Goal: Check status: Check status

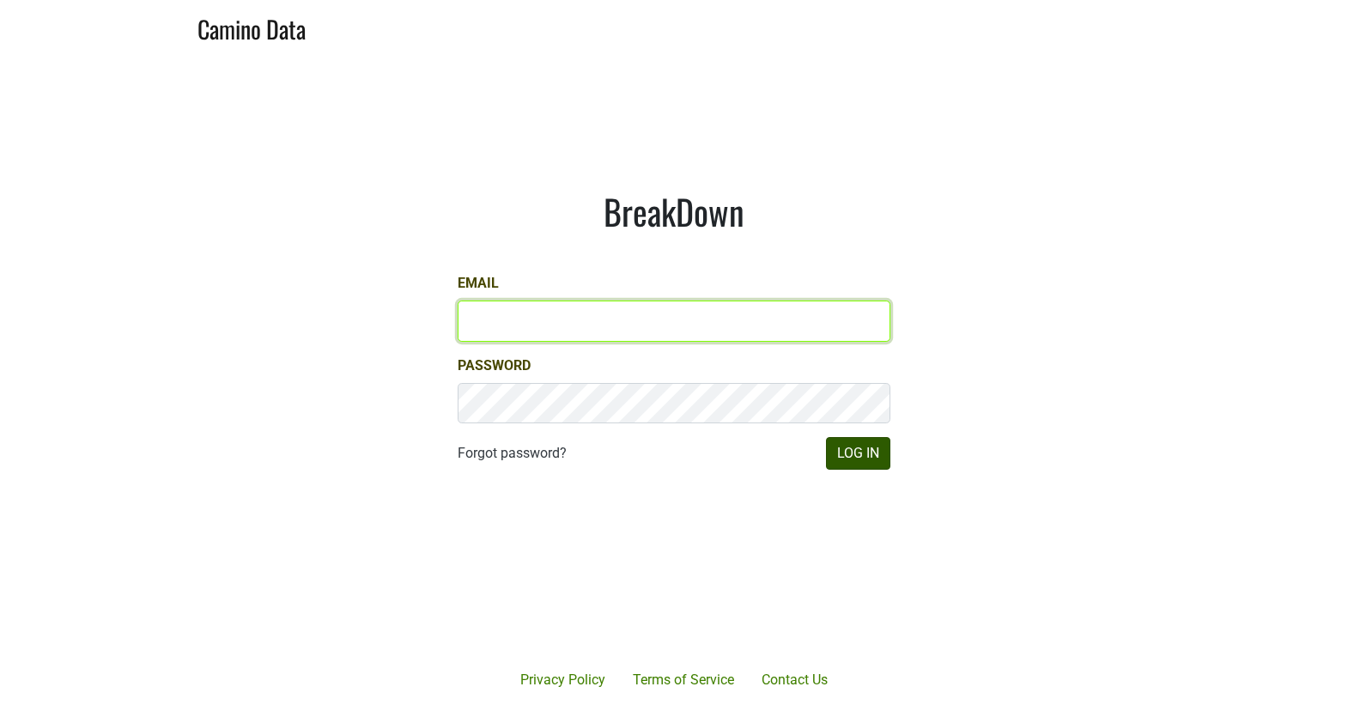
type input "matt@dumol.com"
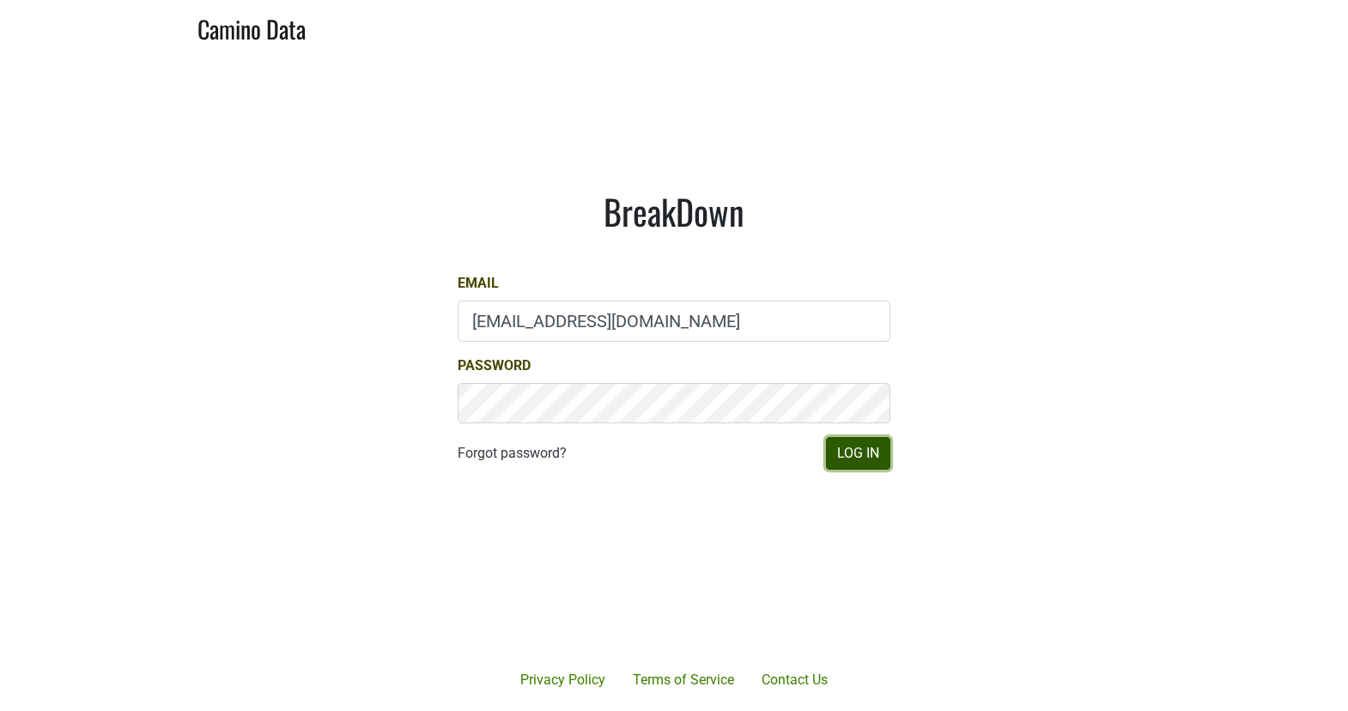
click at [856, 457] on button "Log In" at bounding box center [858, 453] width 64 height 33
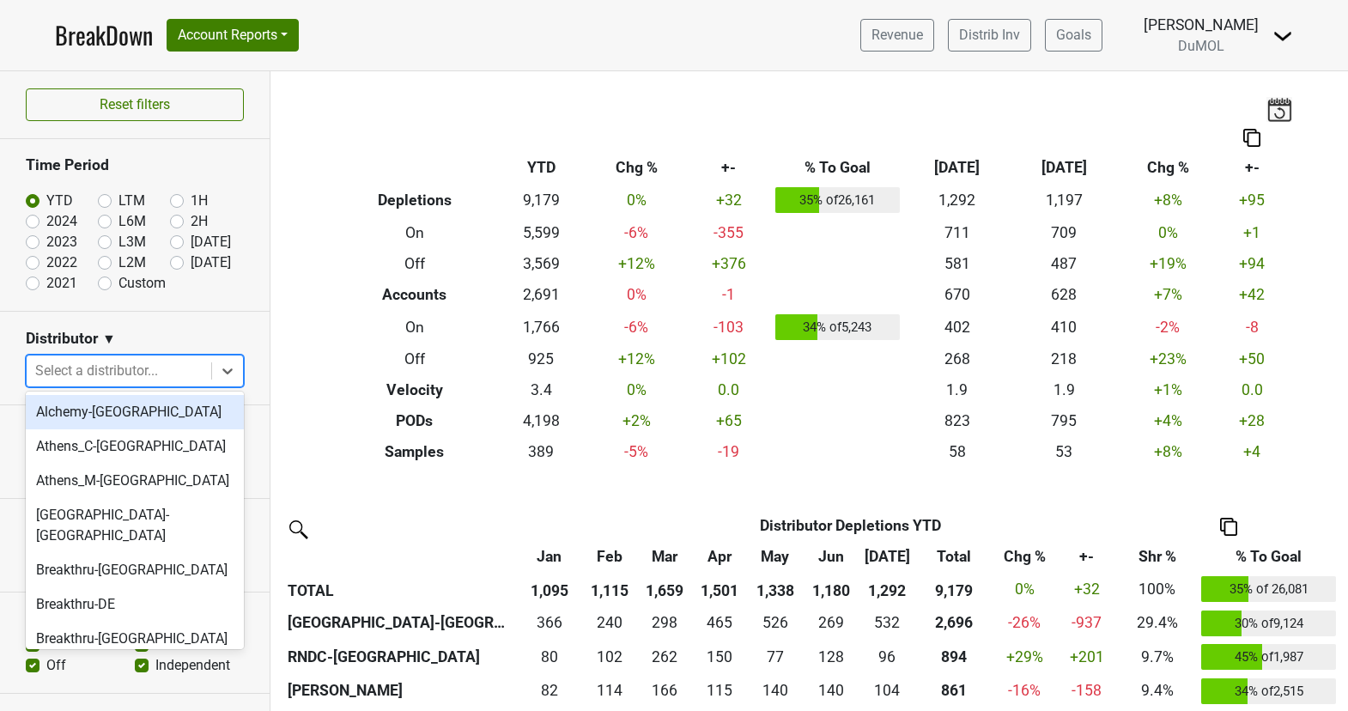
click at [179, 379] on div at bounding box center [118, 371] width 167 height 24
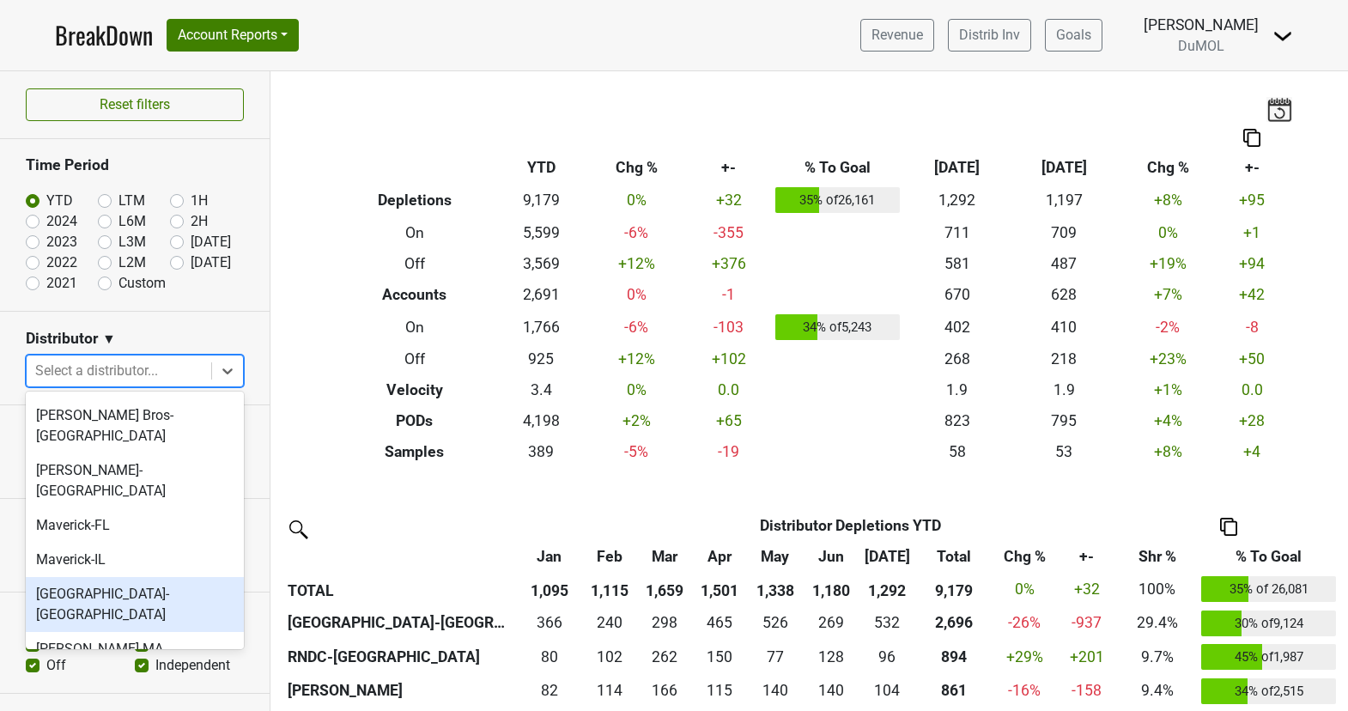
scroll to position [885, 0]
click at [132, 574] on div "[GEOGRAPHIC_DATA]-[GEOGRAPHIC_DATA]" at bounding box center [135, 601] width 218 height 55
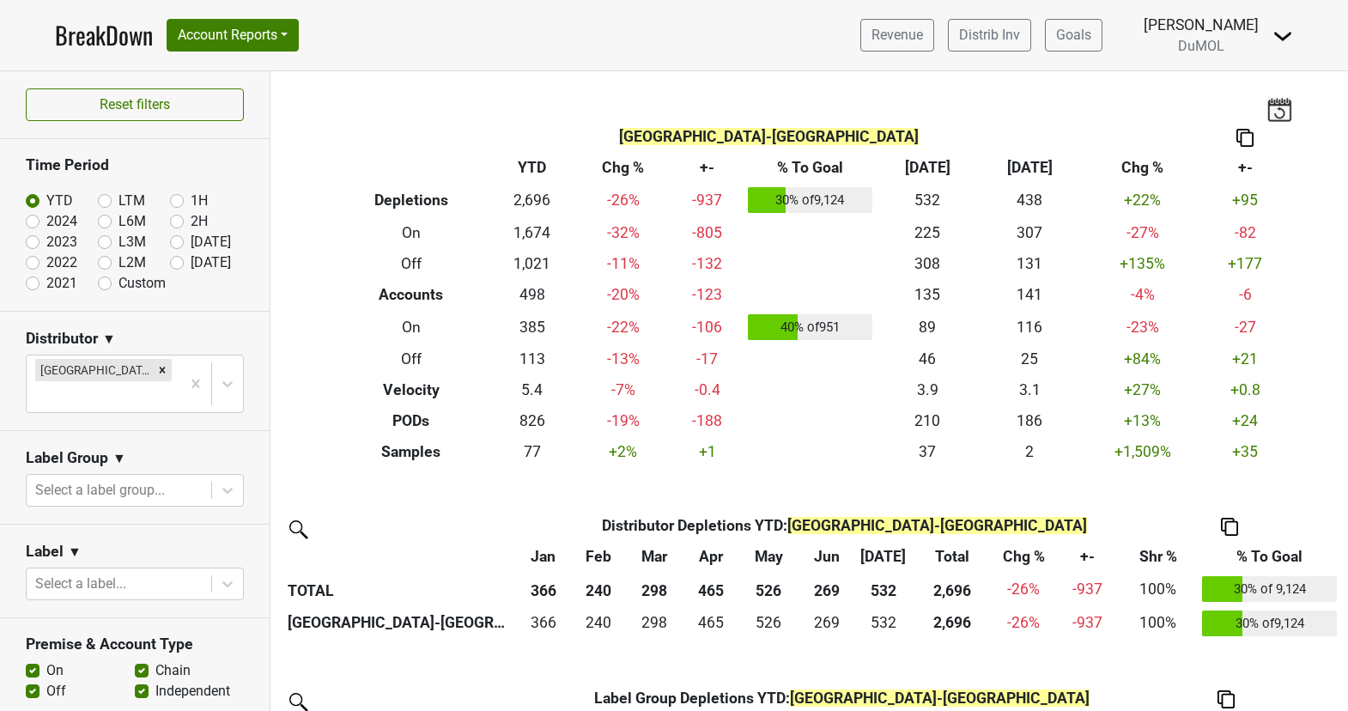
click at [888, 586] on th "532" at bounding box center [883, 589] width 58 height 34
click at [191, 258] on label "[DATE]" at bounding box center [211, 262] width 40 height 21
click at [179, 258] on input "[DATE]" at bounding box center [204, 260] width 69 height 17
radio input "true"
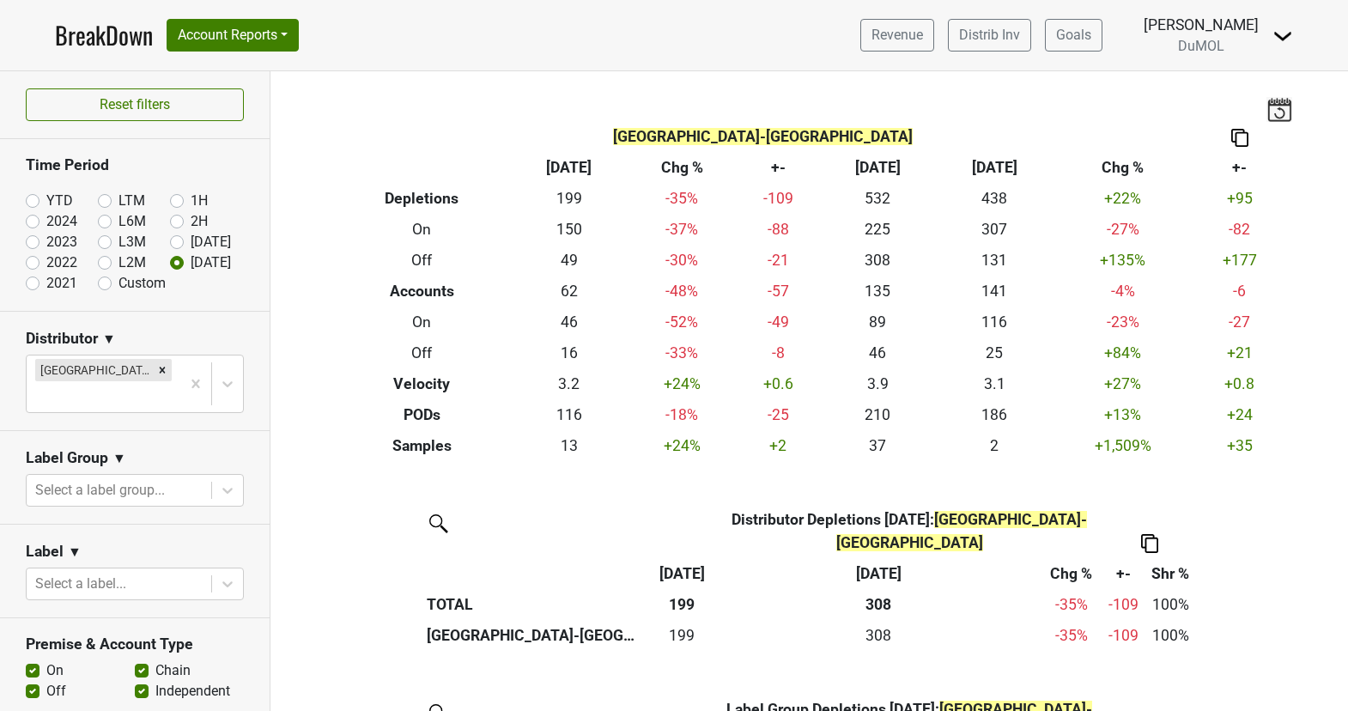
click at [136, 43] on link "BreakDown" at bounding box center [104, 35] width 98 height 36
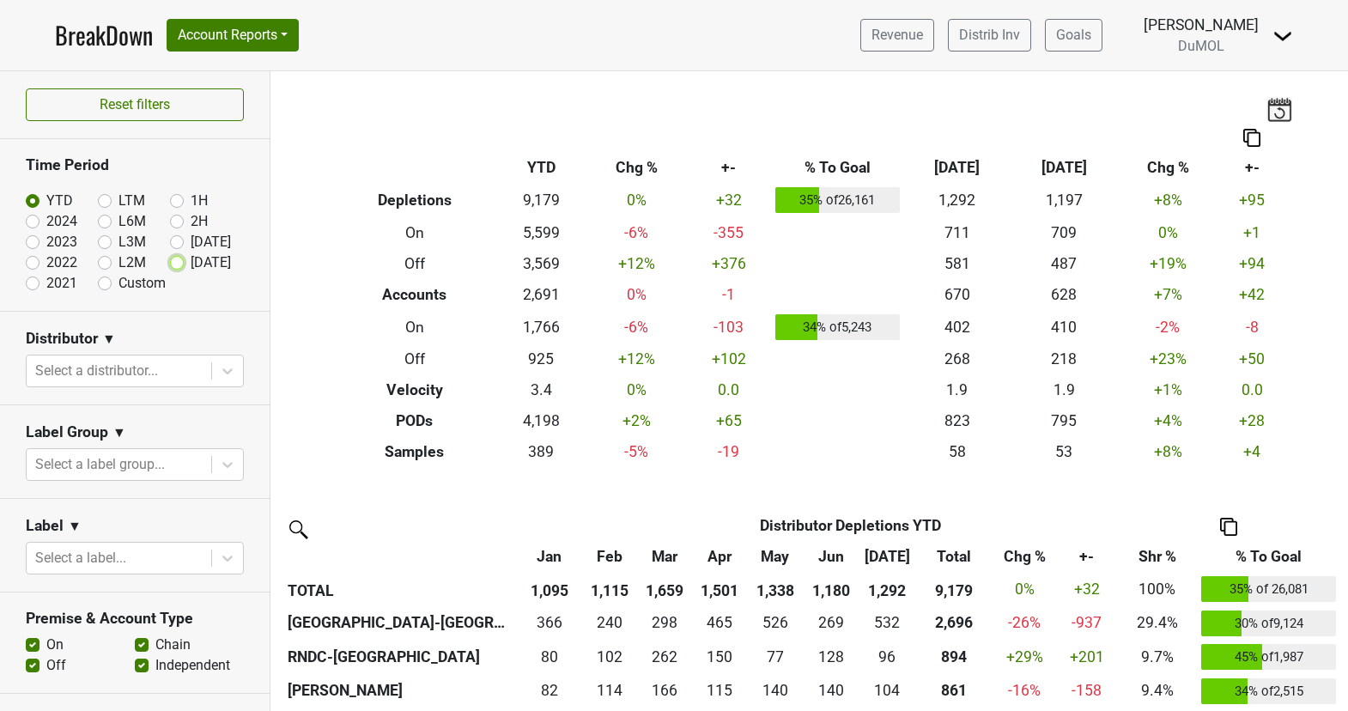
click at [190, 258] on input "[DATE]" at bounding box center [204, 260] width 69 height 17
radio input "true"
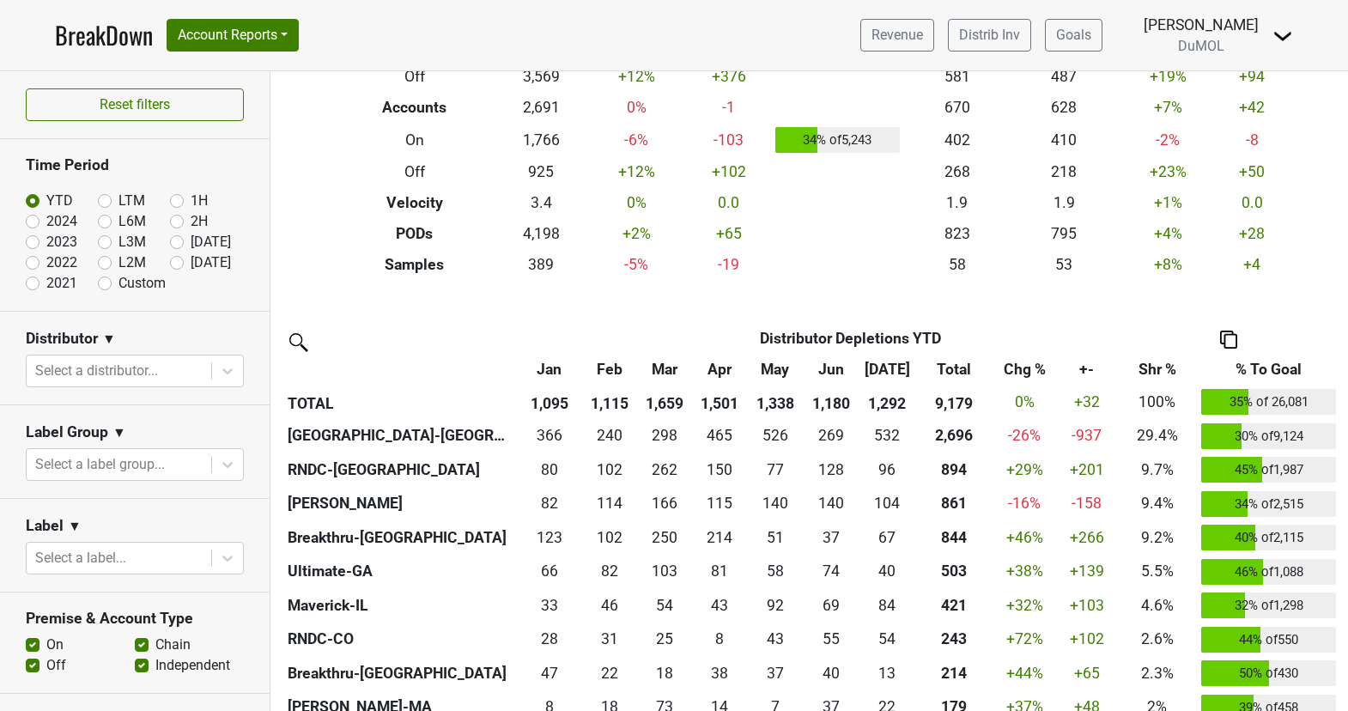
scroll to position [320, 0]
